Goal: Information Seeking & Learning: Learn about a topic

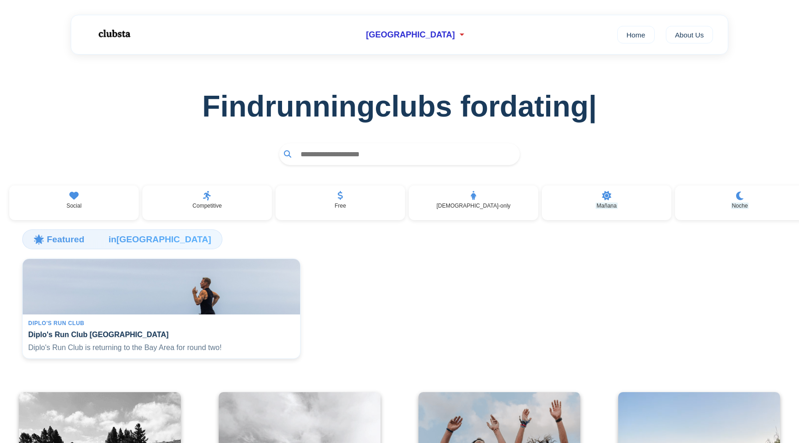
scroll to position [434, 0]
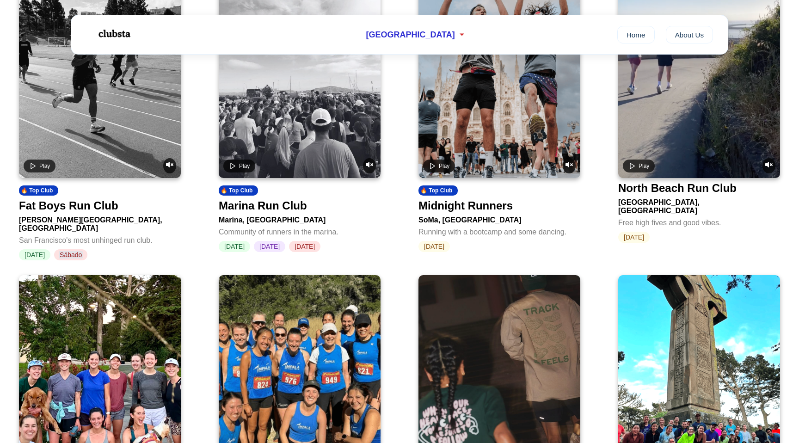
click at [435, 212] on div "Midnight Runners" at bounding box center [465, 205] width 94 height 13
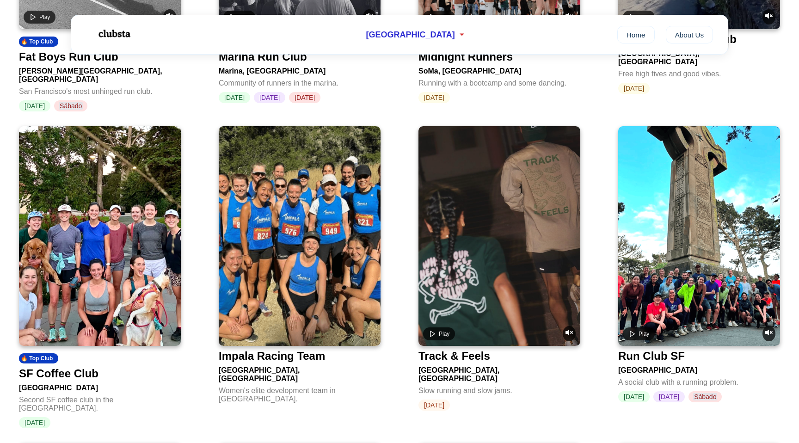
scroll to position [584, 0]
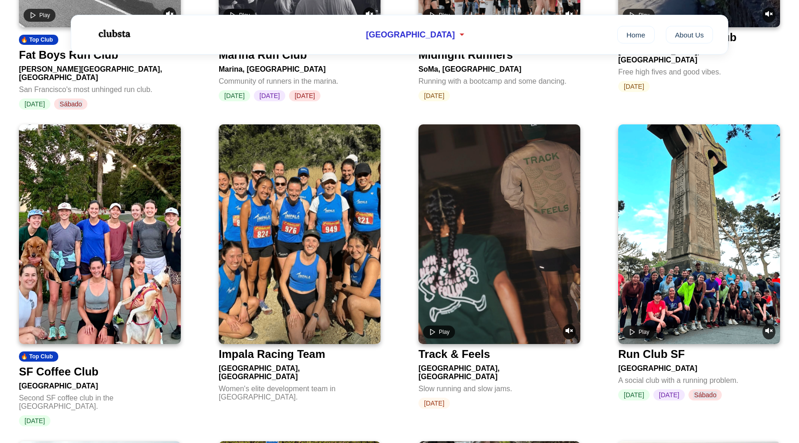
click at [443, 349] on div "Track & Feels" at bounding box center [454, 354] width 72 height 13
click at [129, 357] on link "🔥 Top Club SF Coffee Club San Francisco Second SF coffee club in the US. Tuesday" at bounding box center [100, 275] width 162 height 302
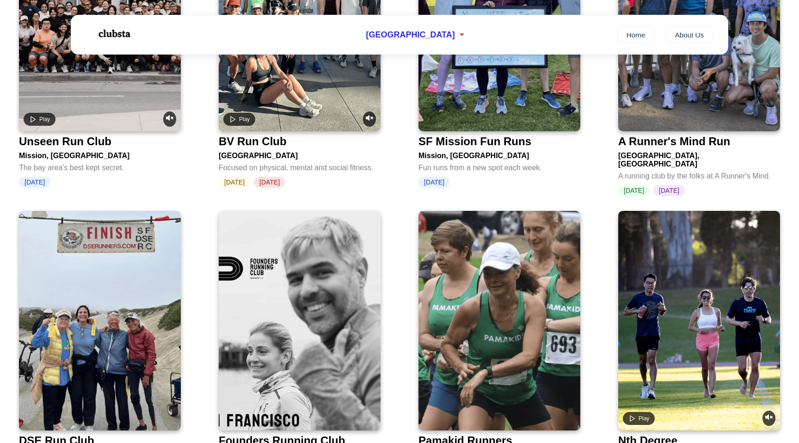
scroll to position [1470, 0]
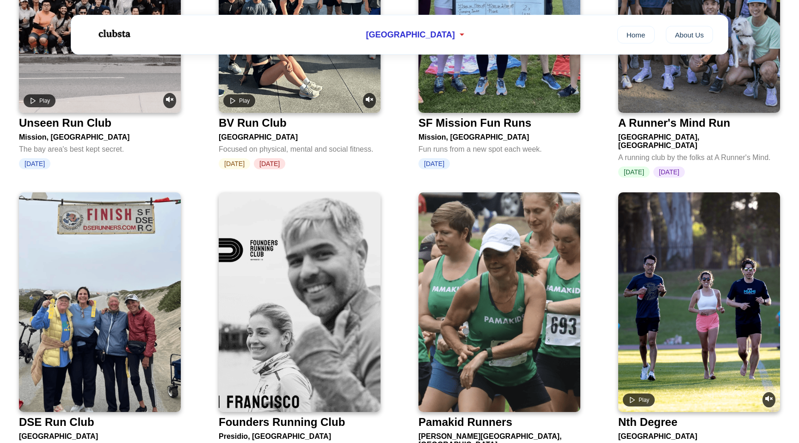
click at [328, 412] on div "Founders Running Club" at bounding box center [300, 420] width 162 height 17
click at [670, 416] on div "Nth Degree" at bounding box center [647, 422] width 59 height 13
click at [348, 377] on img at bounding box center [300, 302] width 162 height 220
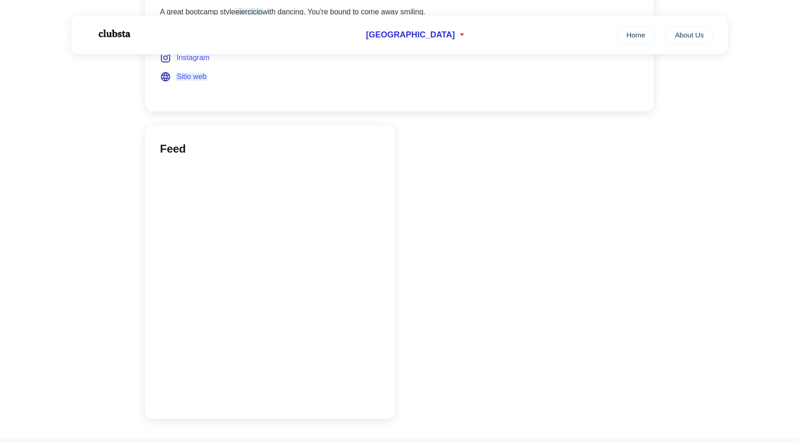
scroll to position [341, 0]
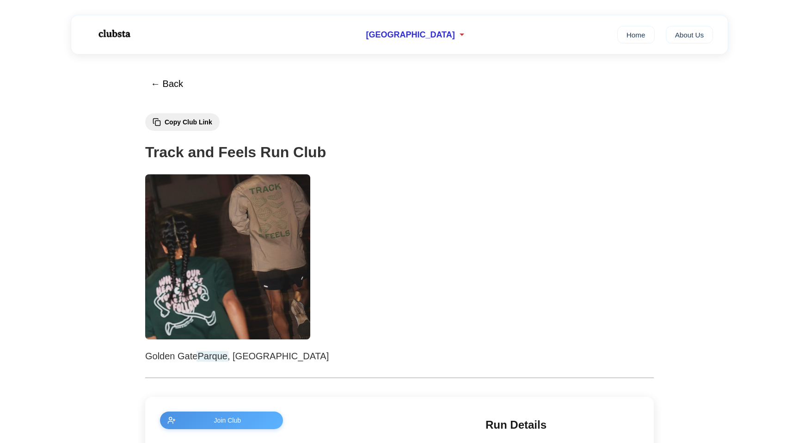
scroll to position [434, 0]
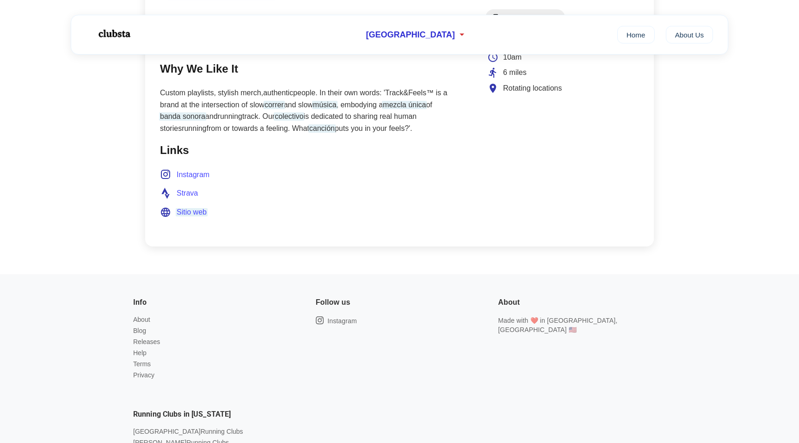
click at [190, 210] on span "Sitio web" at bounding box center [192, 212] width 30 height 8
click at [190, 192] on span "Strava" at bounding box center [187, 193] width 21 height 12
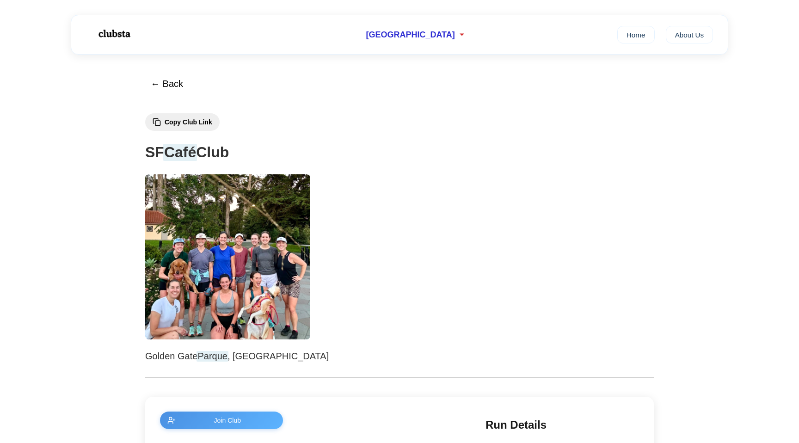
scroll to position [434, 0]
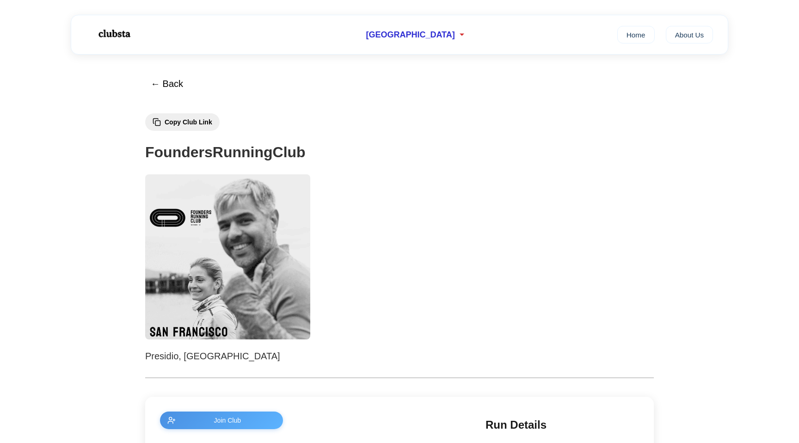
scroll to position [434, 0]
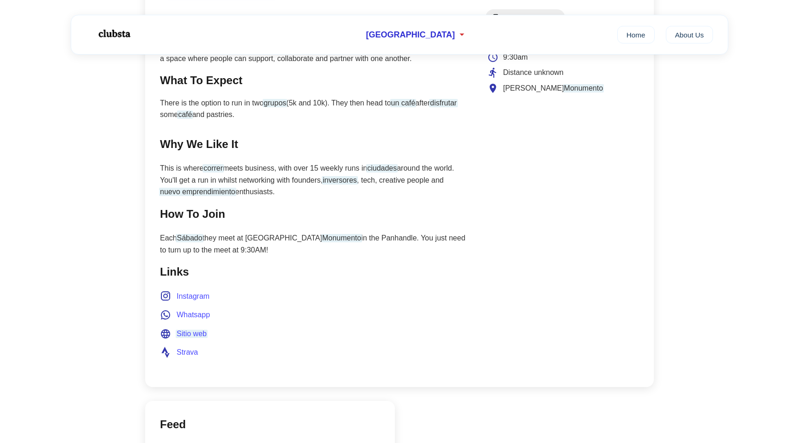
click at [202, 329] on span at bounding box center [192, 334] width 30 height 12
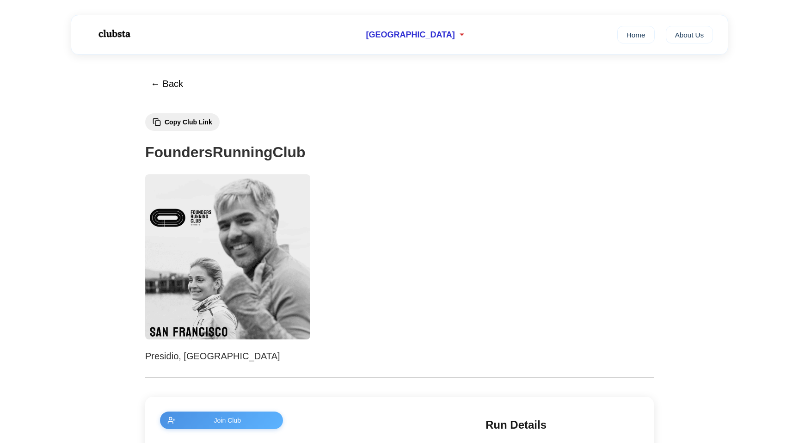
scroll to position [434, 0]
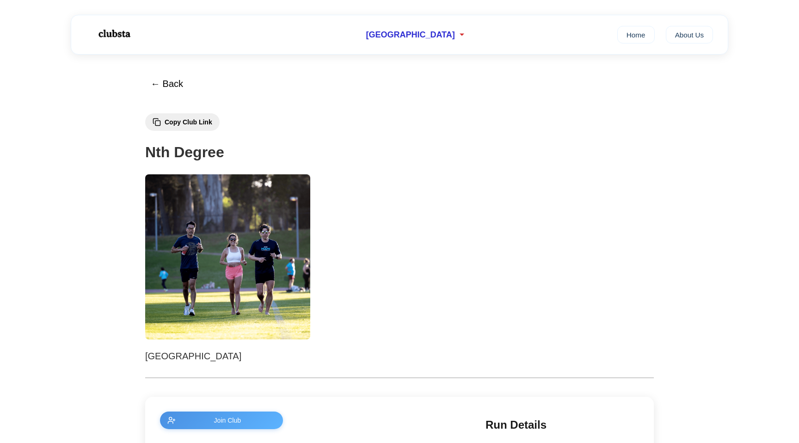
scroll to position [434, 0]
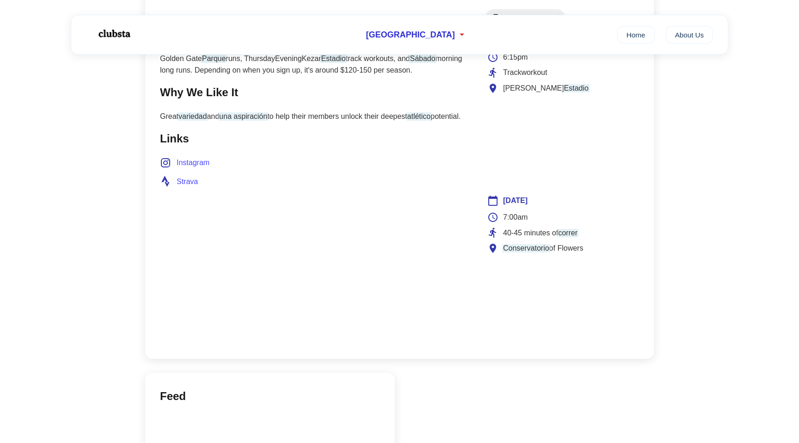
click at [168, 187] on icon at bounding box center [165, 181] width 8 height 11
click at [204, 169] on span "Instagram" at bounding box center [193, 163] width 33 height 12
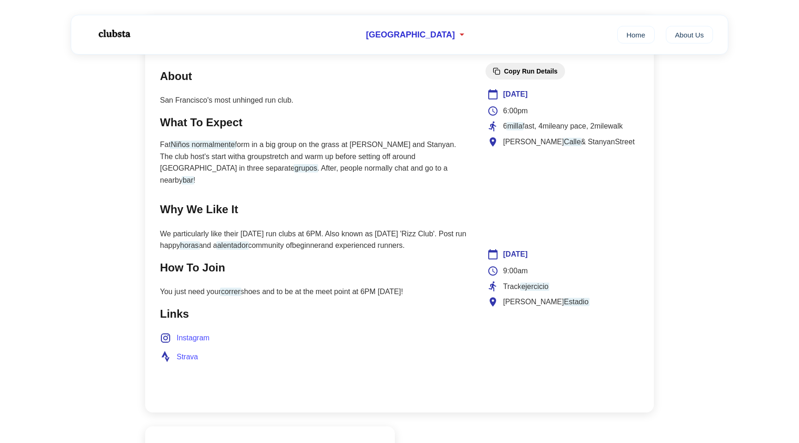
scroll to position [376, 0]
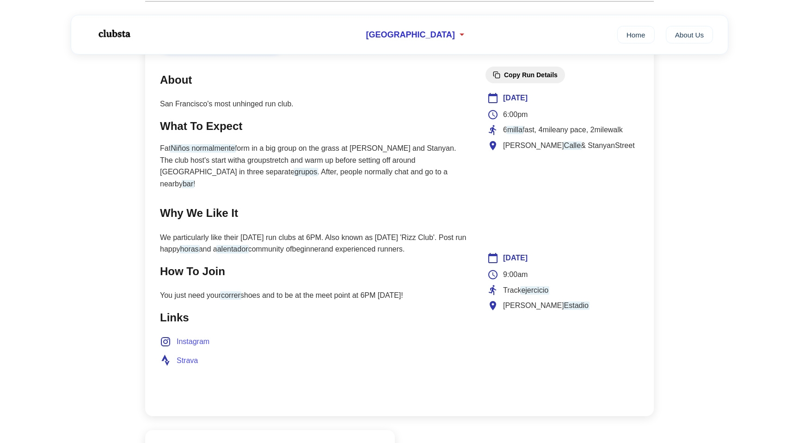
click at [329, 317] on section "Links Instagram Strava" at bounding box center [313, 337] width 307 height 57
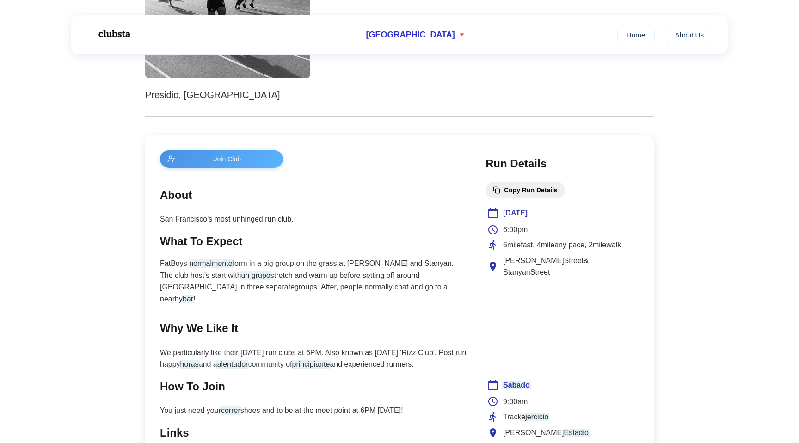
scroll to position [263, 0]
